Goal: Information Seeking & Learning: Learn about a topic

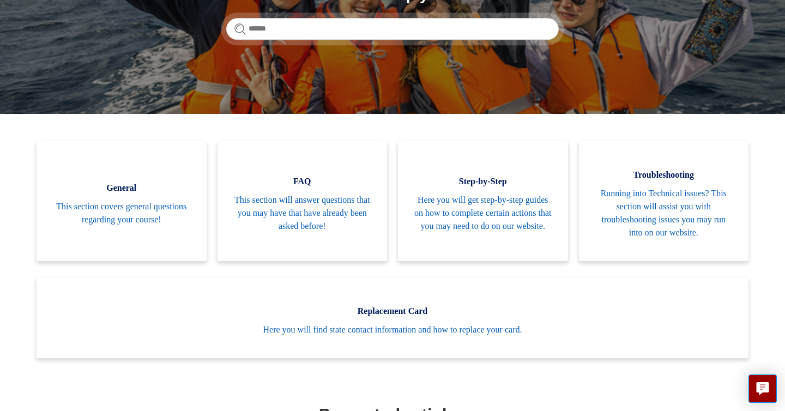
scroll to position [174, 0]
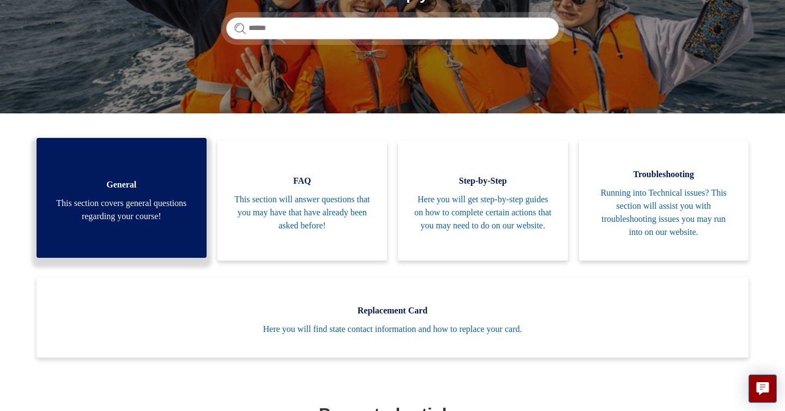
click at [125, 212] on span "This section covers general questions regarding your course!" at bounding box center [121, 210] width 137 height 26
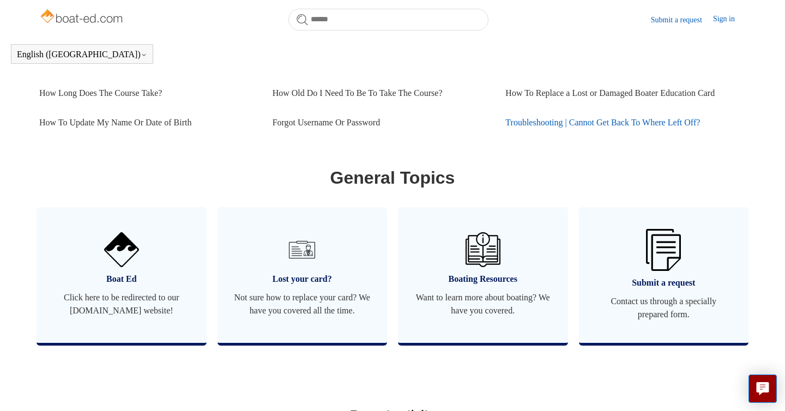
scroll to position [581, 0]
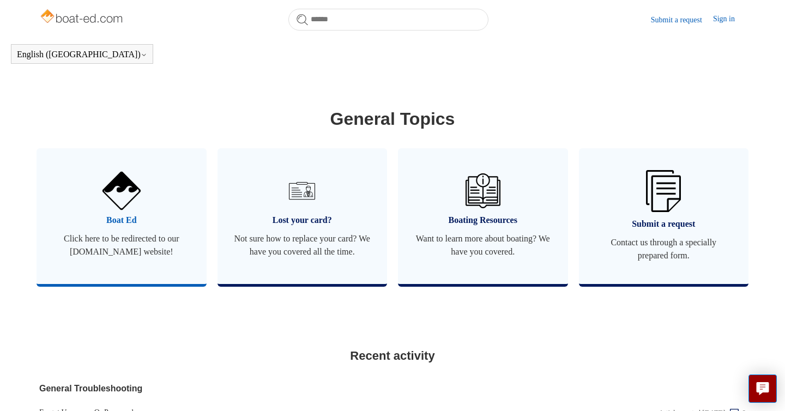
click at [117, 203] on img at bounding box center [122, 191] width 38 height 38
